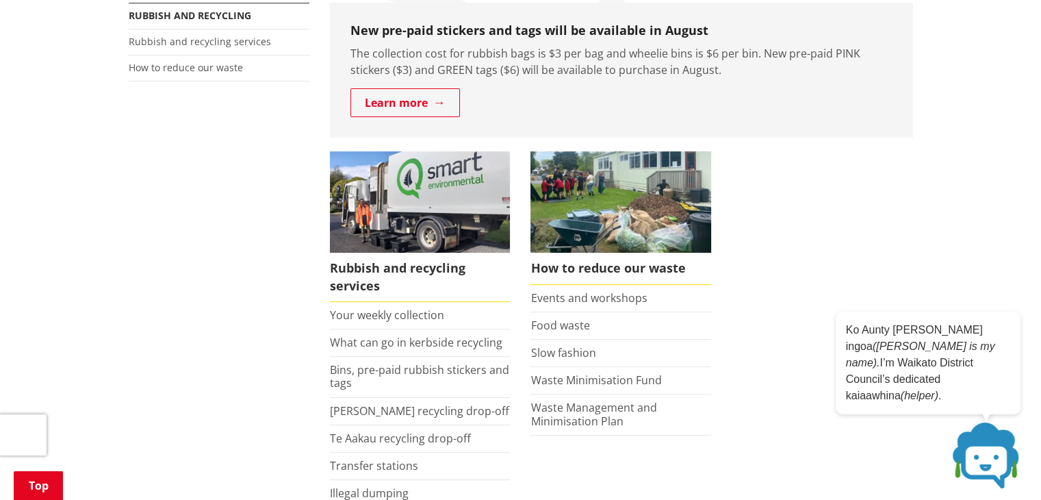
scroll to position [301, 0]
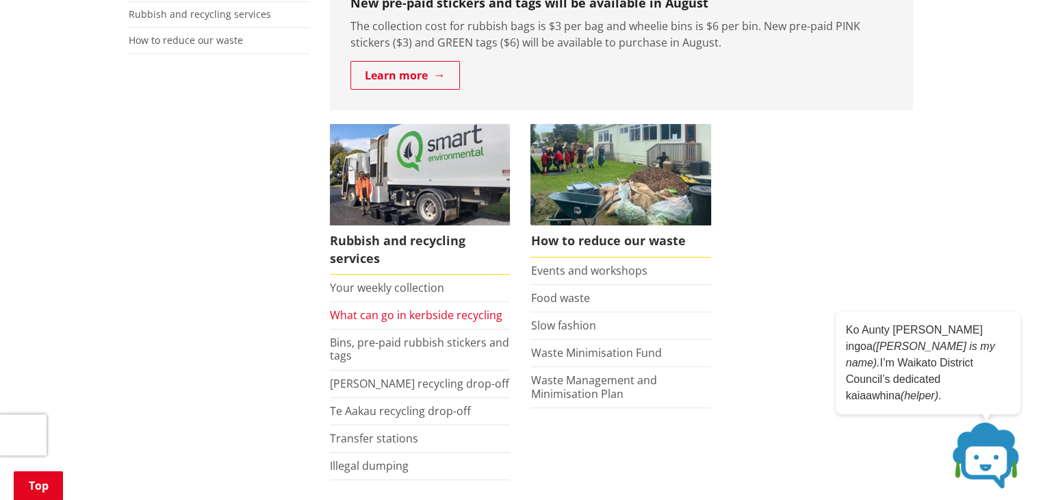
click at [432, 316] on link "What can go in kerbside recycling" at bounding box center [416, 314] width 173 height 15
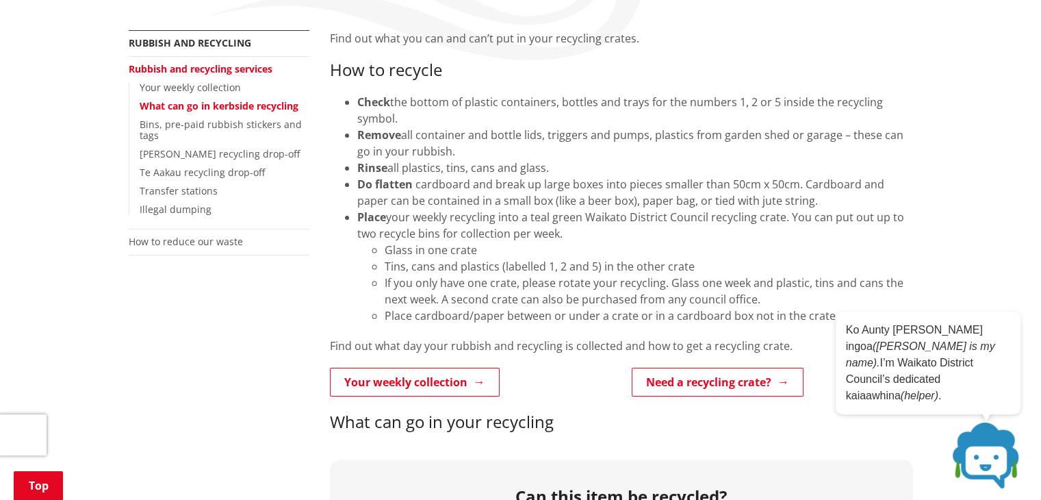
scroll to position [219, 0]
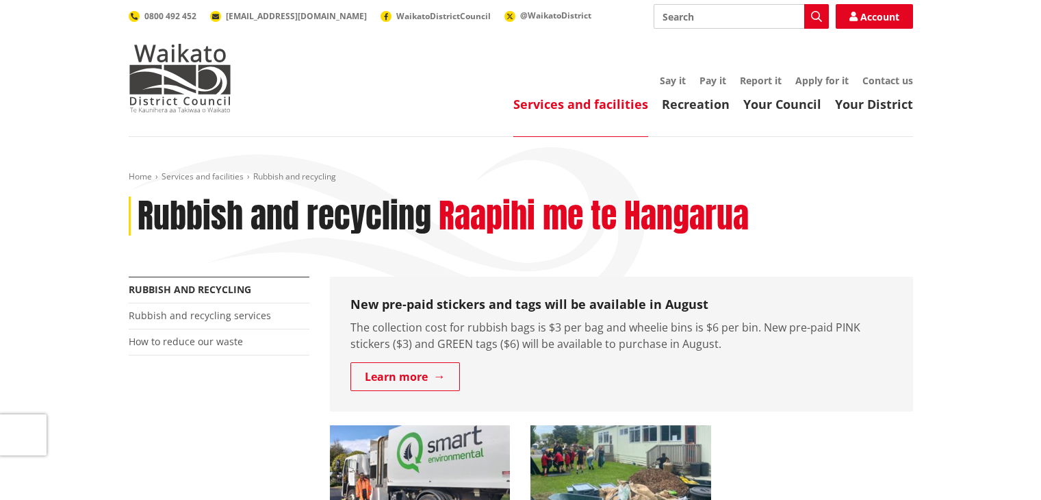
scroll to position [301, 0]
